Goal: Information Seeking & Learning: Learn about a topic

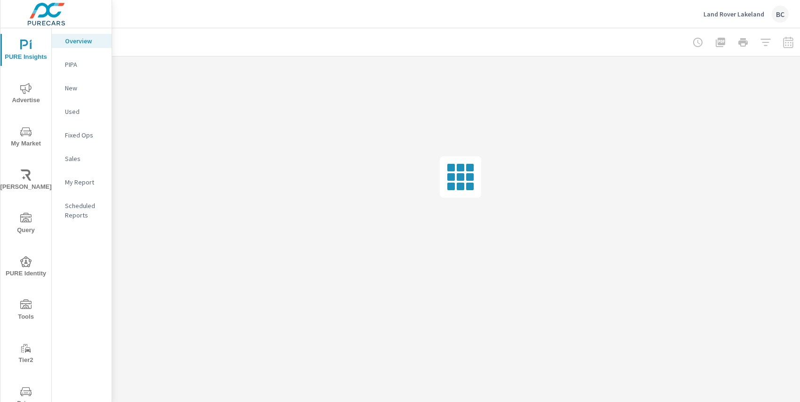
click at [30, 50] on span "PURE Insights" at bounding box center [25, 51] width 45 height 23
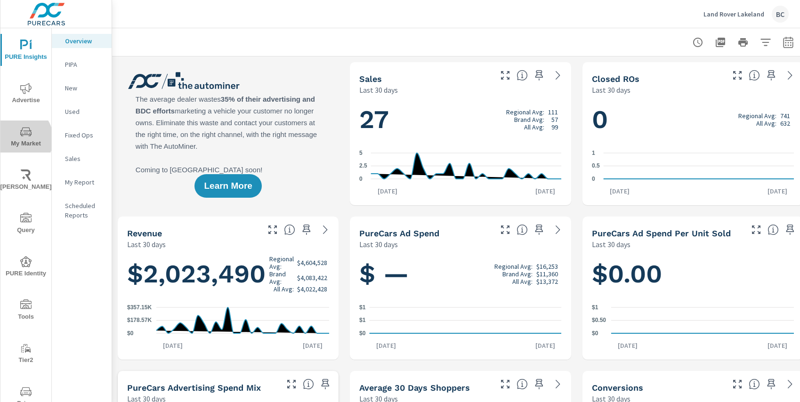
click at [17, 139] on span "My Market" at bounding box center [25, 137] width 45 height 23
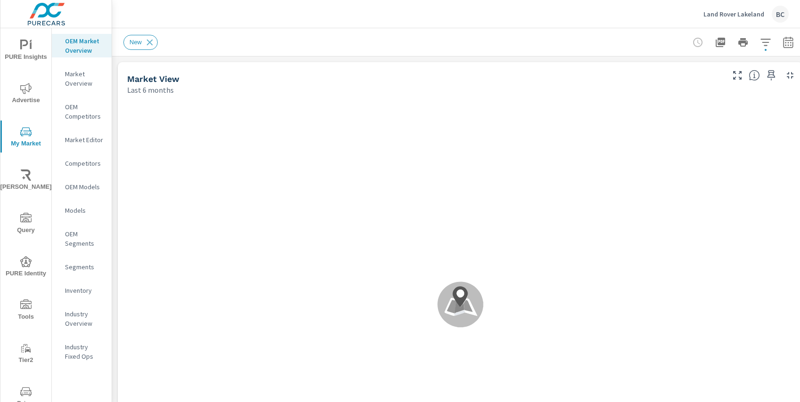
scroll to position [424, 0]
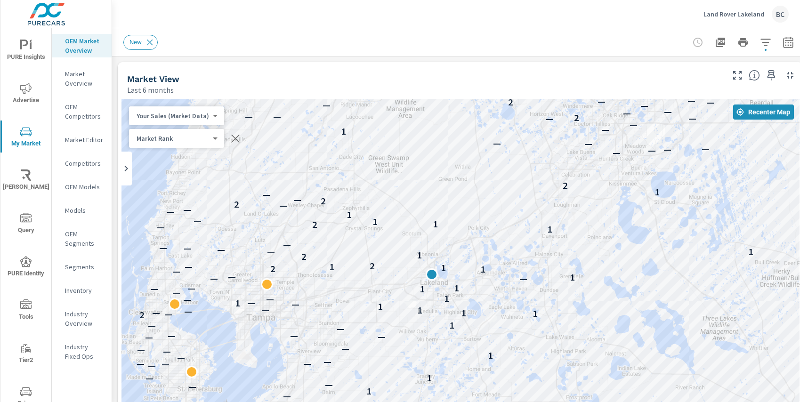
drag, startPoint x: 667, startPoint y: 207, endPoint x: 631, endPoint y: 185, distance: 42.1
click at [631, 185] on div "— — — — — — — — — — — — — 1 — — — 1 — 1 — — — 1 — — — 1 — — — — — — 1 — — — — —…" at bounding box center [460, 290] width 678 height 382
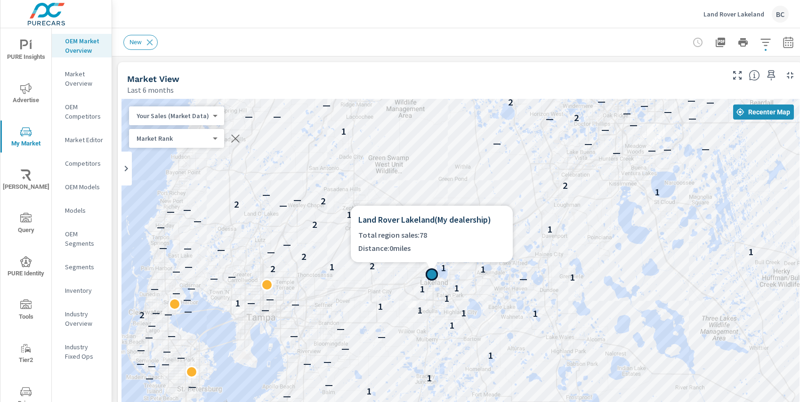
click at [432, 273] on div at bounding box center [432, 274] width 12 height 12
